Goal: Obtain resource: Obtain resource

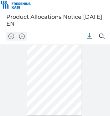
click at [92, 35] on img at bounding box center [90, 36] width 6 height 6
click at [89, 35] on img at bounding box center [90, 36] width 6 height 6
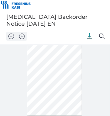
click at [90, 35] on img at bounding box center [90, 36] width 6 height 6
